Goal: Transaction & Acquisition: Book appointment/travel/reservation

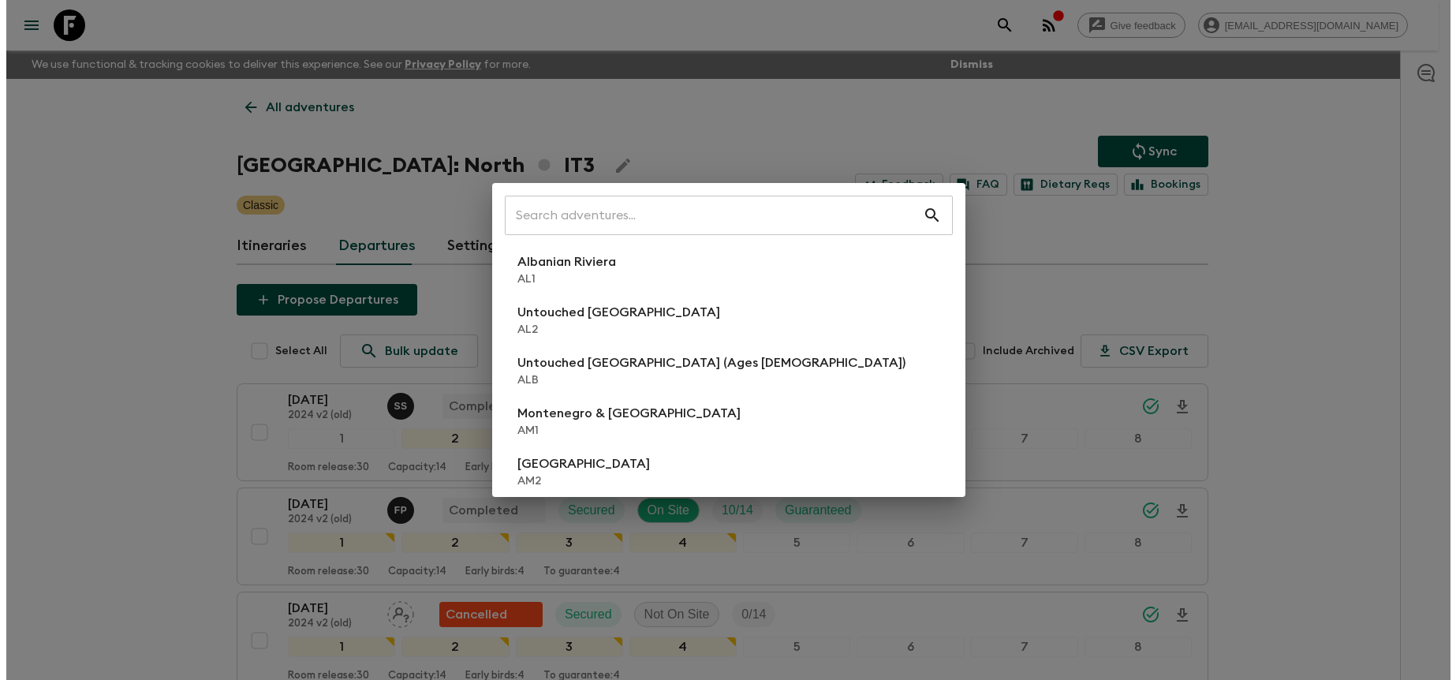
scroll to position [1611, 0]
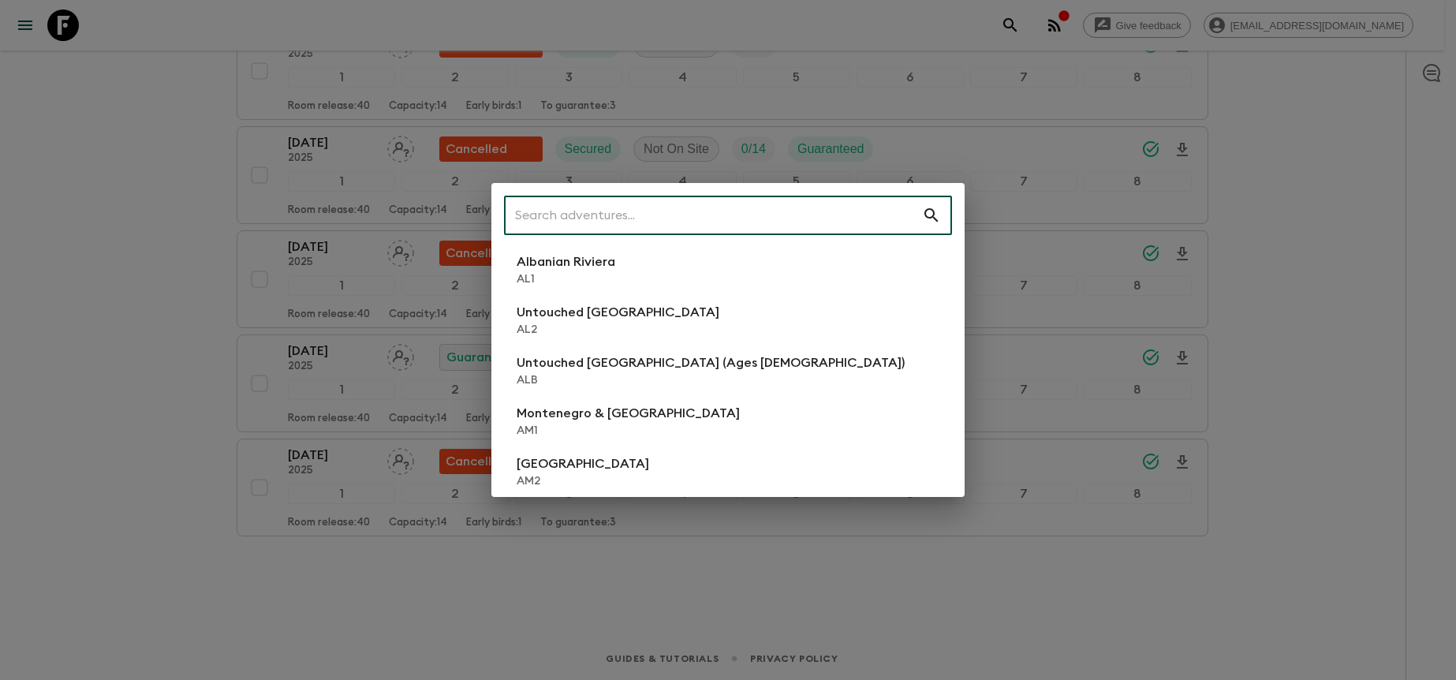
click at [826, 231] on input "text" at bounding box center [713, 215] width 418 height 44
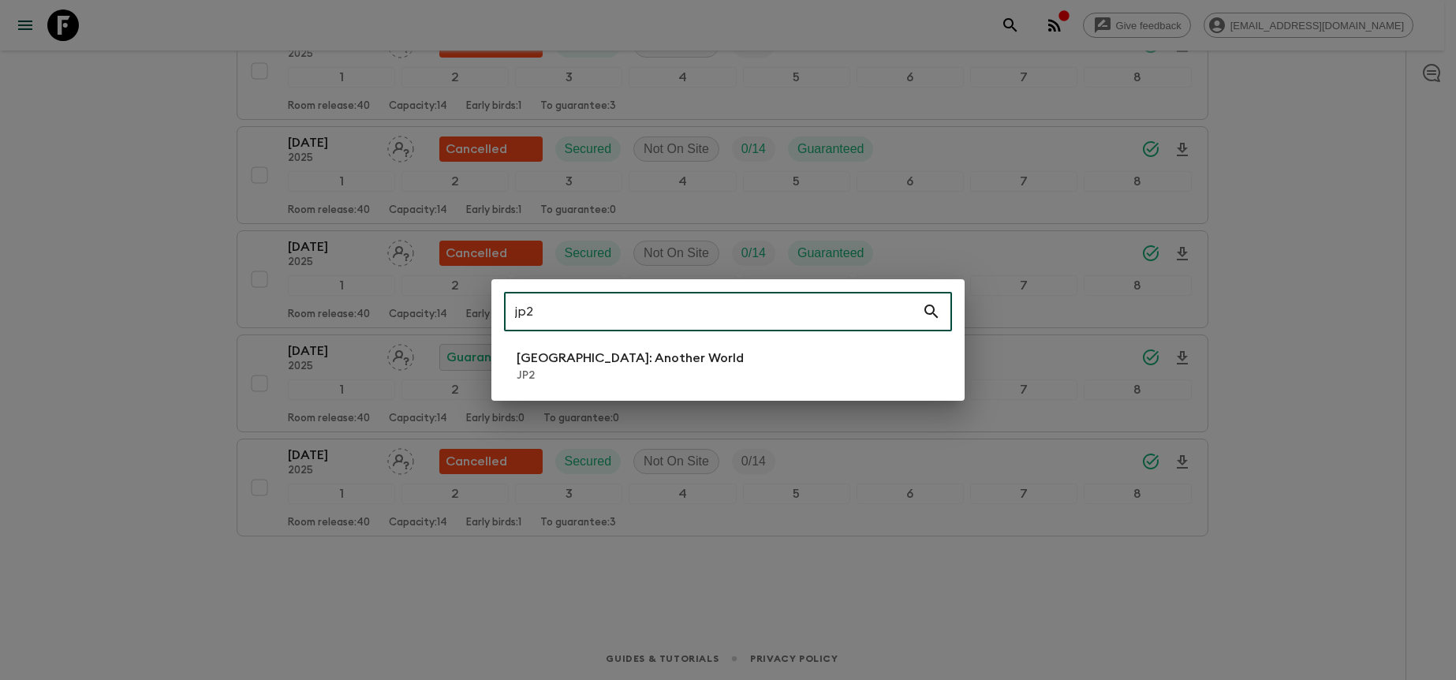
type input "jp2"
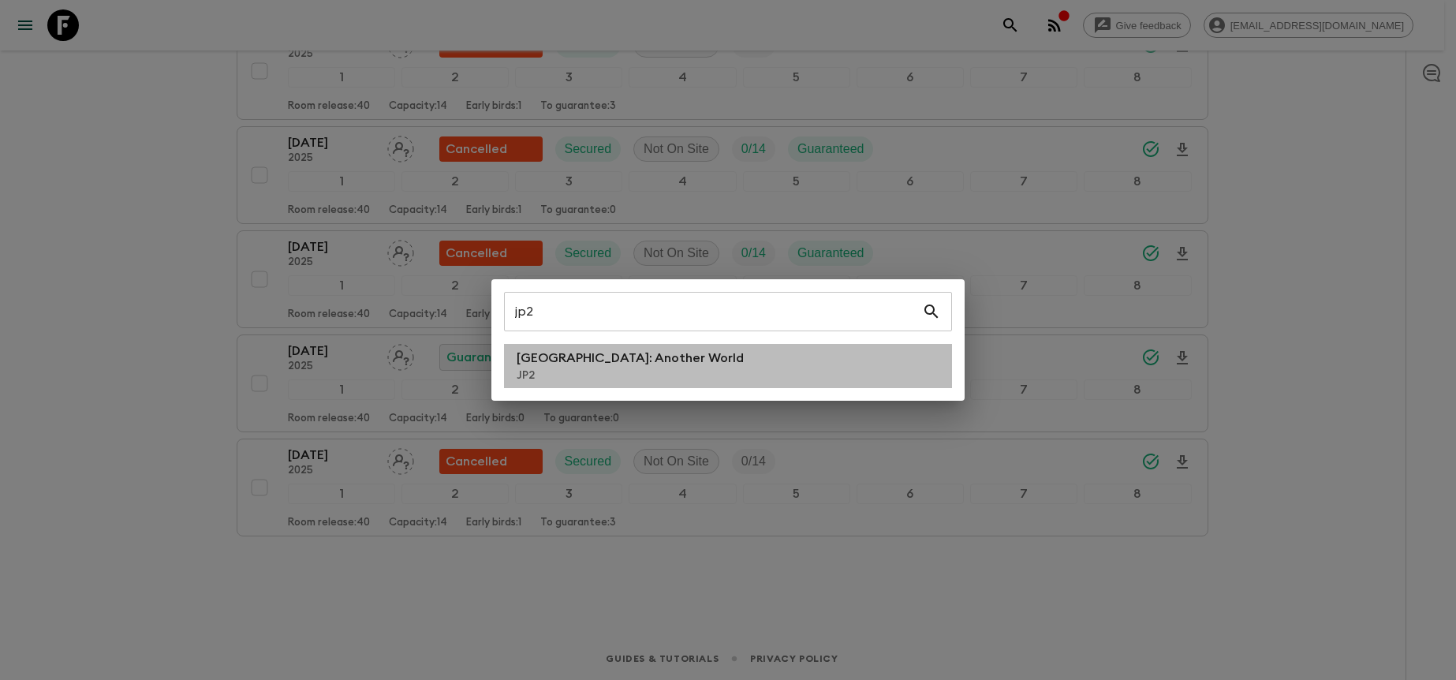
click at [752, 379] on li "[GEOGRAPHIC_DATA]: Another World JP2" at bounding box center [728, 366] width 448 height 44
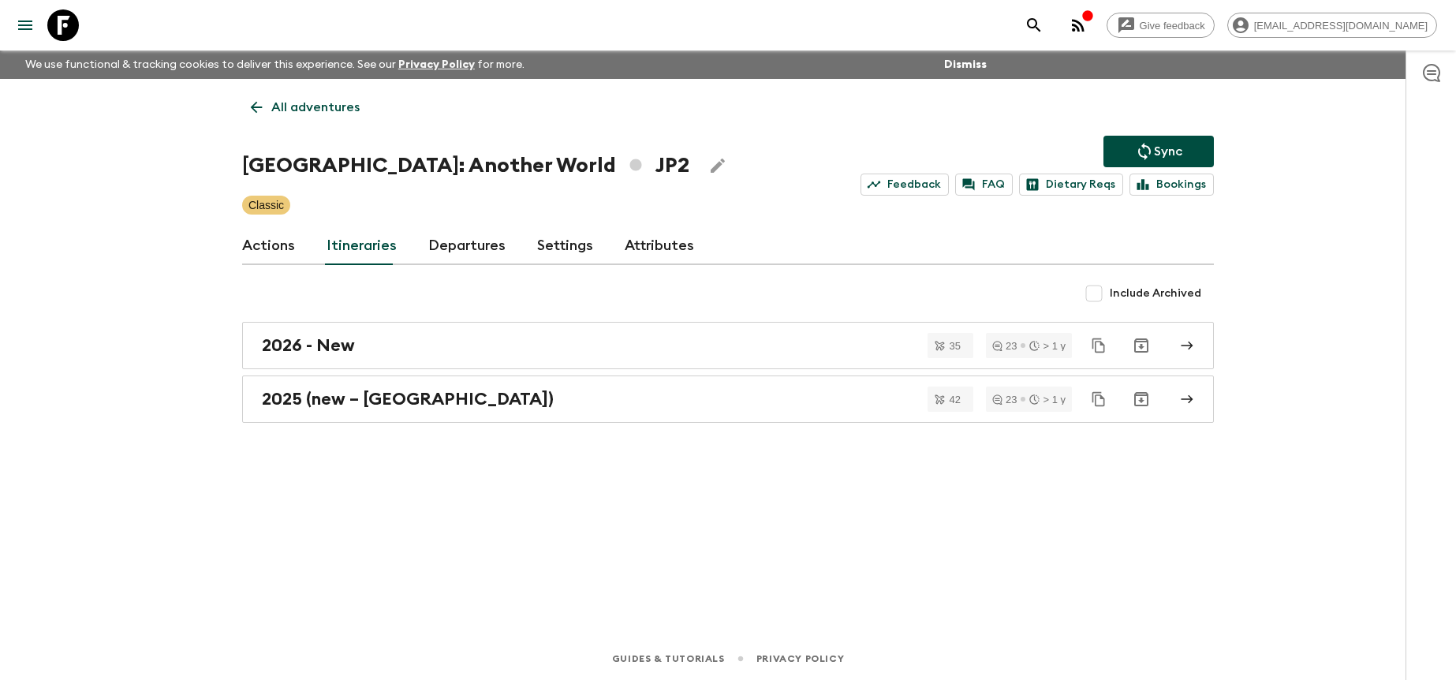
click at [457, 255] on link "Departures" at bounding box center [466, 246] width 77 height 38
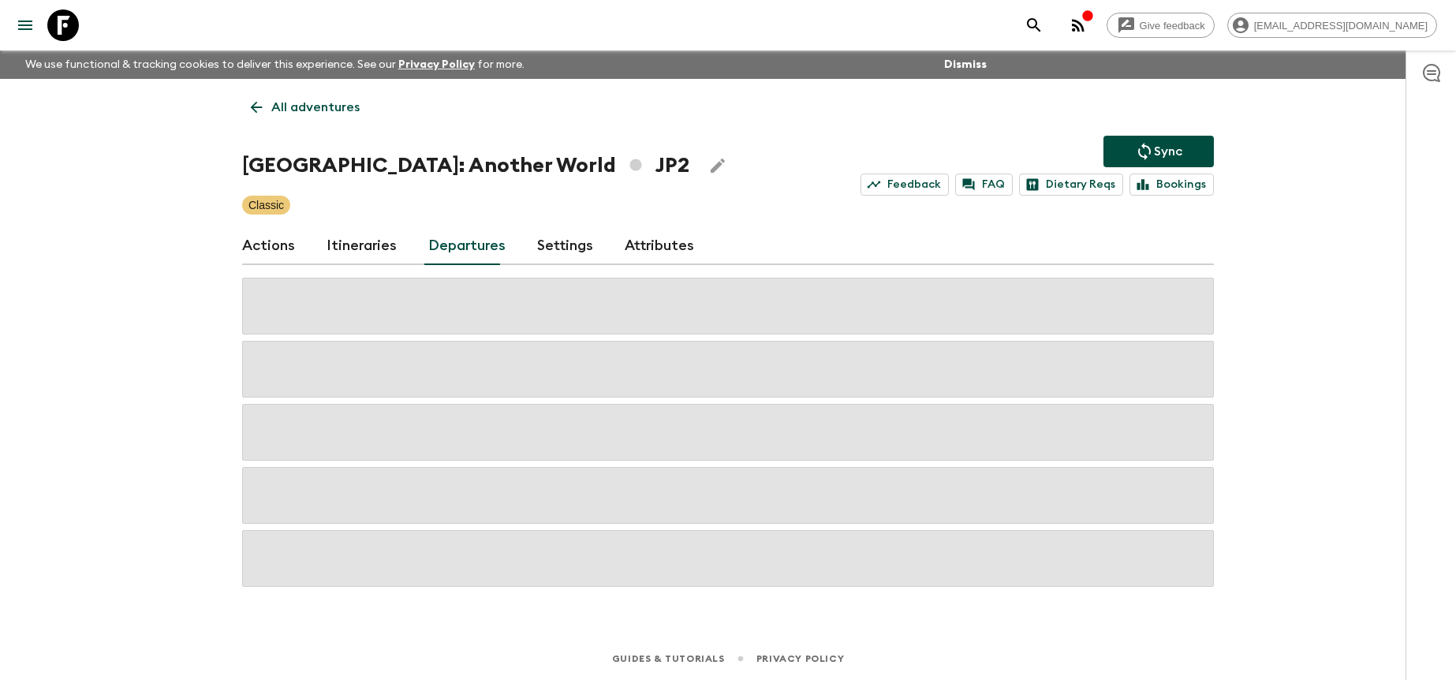
click at [1241, 292] on div "Give feedback [PERSON_NAME][EMAIL_ADDRESS][DOMAIN_NAME] We use functional & tra…" at bounding box center [728, 340] width 1456 height 680
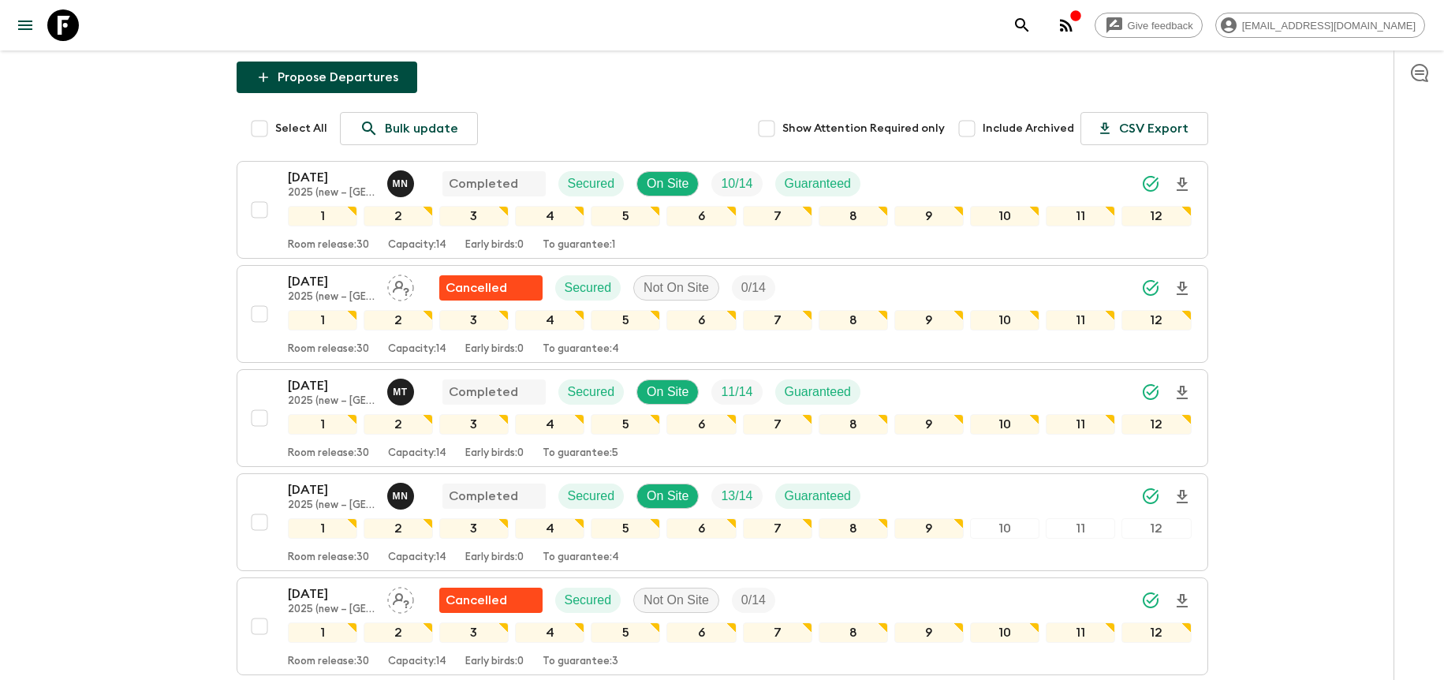
scroll to position [2408, 0]
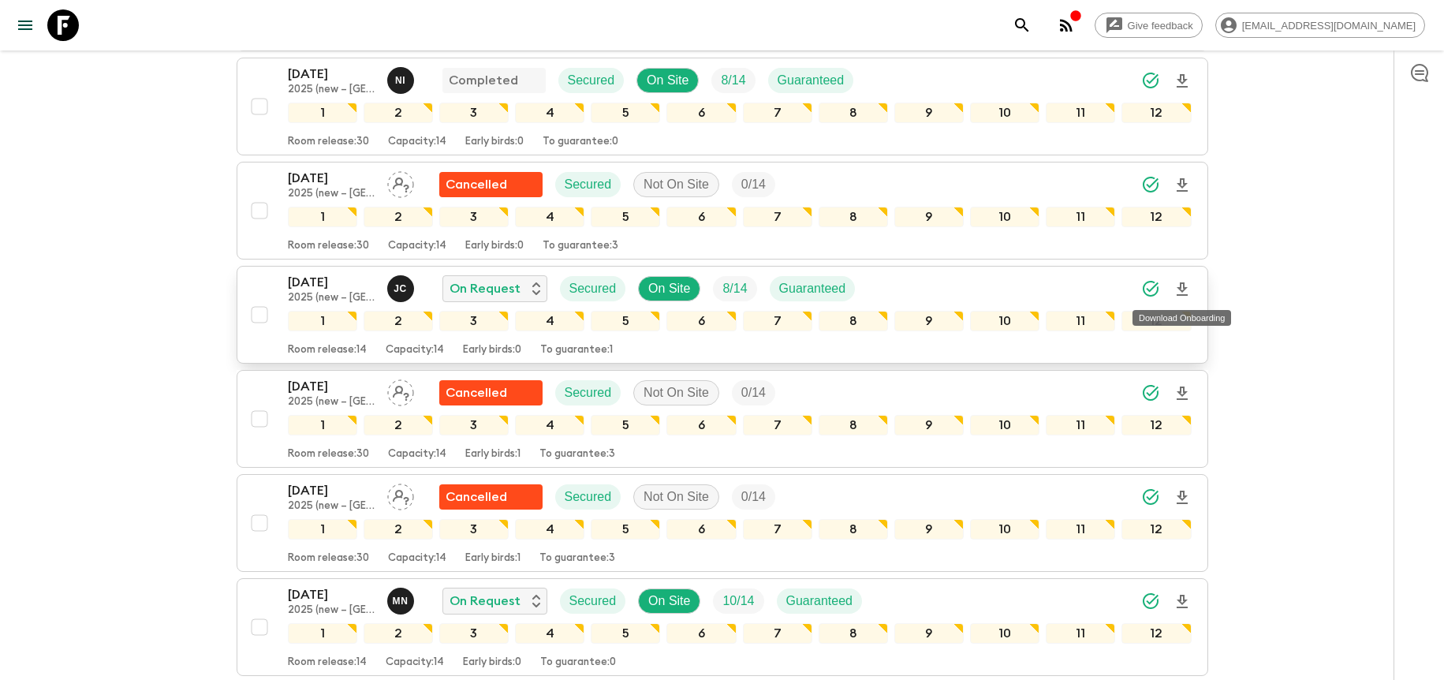
click at [1185, 289] on icon "Download Onboarding" at bounding box center [1182, 289] width 19 height 19
